Goal: Information Seeking & Learning: Learn about a topic

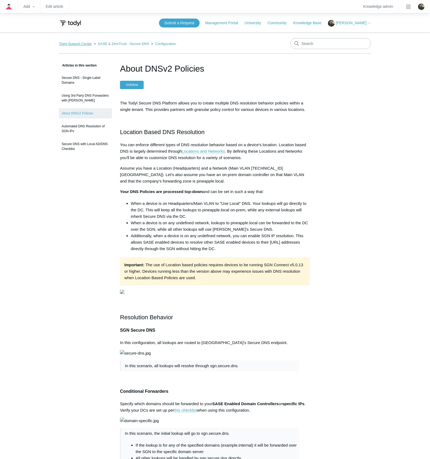
click at [77, 43] on link "Todyl Support Center" at bounding box center [75, 44] width 33 height 4
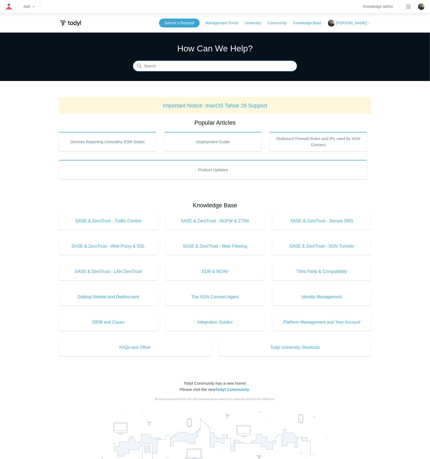
click at [214, 68] on input "Search" at bounding box center [215, 66] width 164 height 11
type input "grc"
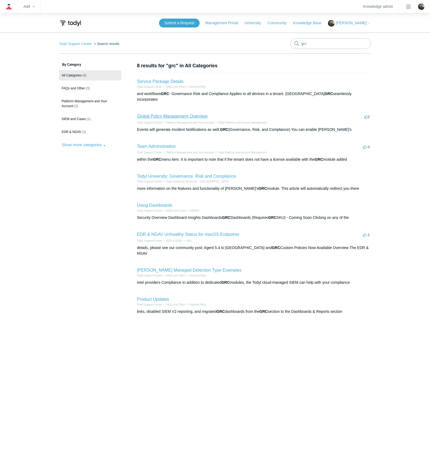
click at [193, 114] on link "Global Policy Management Overview" at bounding box center [172, 116] width 70 height 5
click at [33, 9] on zd-hc-dropdown "Add" at bounding box center [28, 6] width 11 height 13
click at [32, 5] on zd-hc-dropdown "Add" at bounding box center [28, 6] width 11 height 13
click at [34, 7] on icon at bounding box center [34, 7] width 2 height 2
click at [37, 19] on link "Article" at bounding box center [48, 20] width 48 height 11
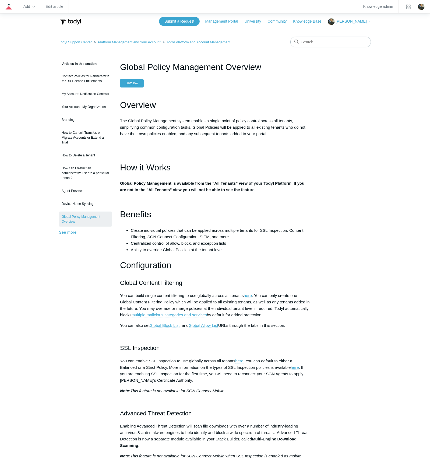
scroll to position [141, 0]
